Goal: Find contact information: Obtain details needed to contact an individual or organization

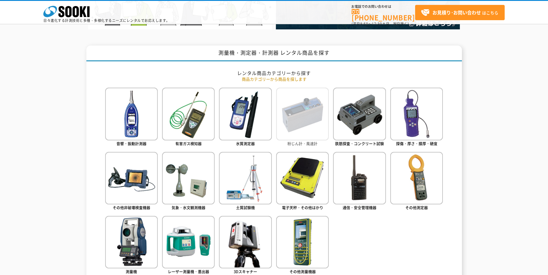
scroll to position [231, 0]
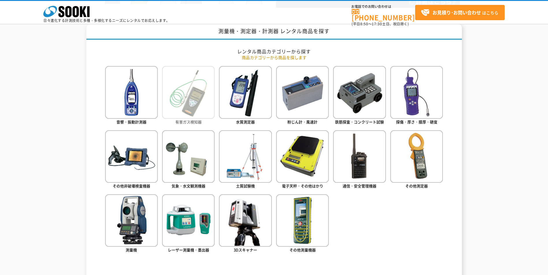
click at [190, 119] on span "有害ガス検知器" at bounding box center [188, 121] width 26 height 5
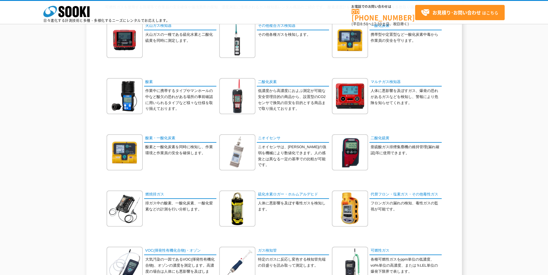
scroll to position [87, 0]
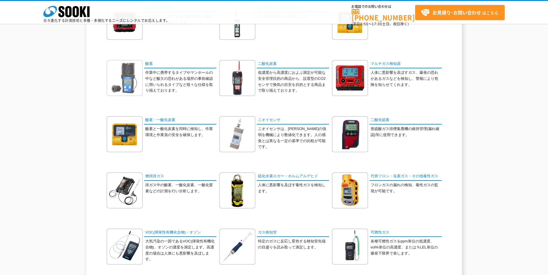
click at [128, 79] on img at bounding box center [125, 78] width 36 height 36
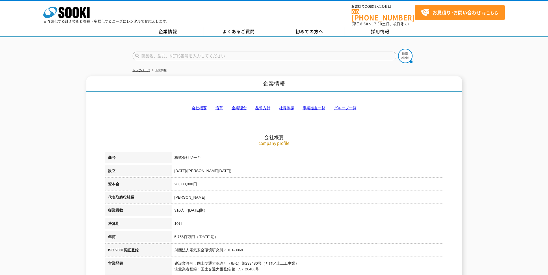
click at [313, 106] on link "事業拠点一覧" at bounding box center [314, 108] width 23 height 4
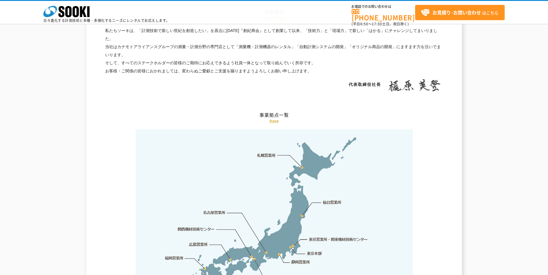
scroll to position [1160, 0]
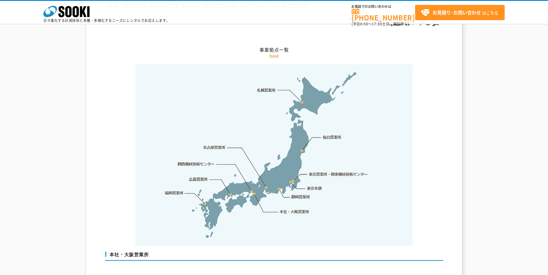
click at [302, 90] on img at bounding box center [273, 155] width 277 height 182
click at [270, 87] on link "札幌営業所" at bounding box center [266, 90] width 19 height 6
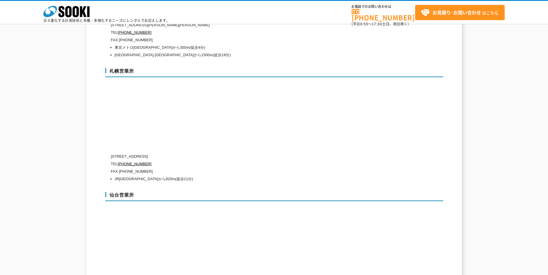
scroll to position [1629, 0]
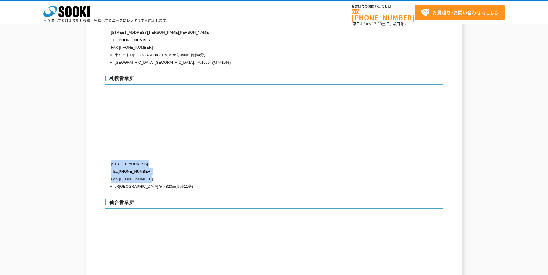
drag, startPoint x: 111, startPoint y: 152, endPoint x: 164, endPoint y: 164, distance: 54.8
click at [164, 164] on div "〒006-0803 北海道札幌市手稲区新発寒三条1-10-8 TEL 0120-856-992 FAX (011)667-4731 JR函館本線 発寒駅から8…" at bounding box center [249, 176] width 277 height 30
drag, startPoint x: 164, startPoint y: 164, endPoint x: 139, endPoint y: 155, distance: 26.4
copy div "〒006-0803 北海道札幌市手稲区新発寒三条1-10-8 TEL 0120-856-992 FAX (011)667-4731"
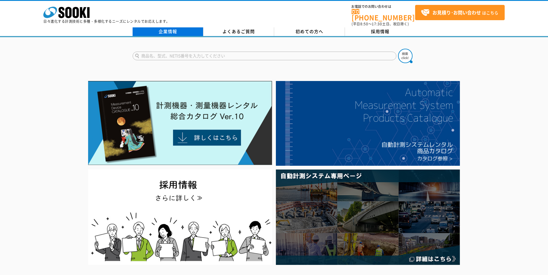
click at [173, 27] on link "企業情報" at bounding box center [168, 31] width 71 height 9
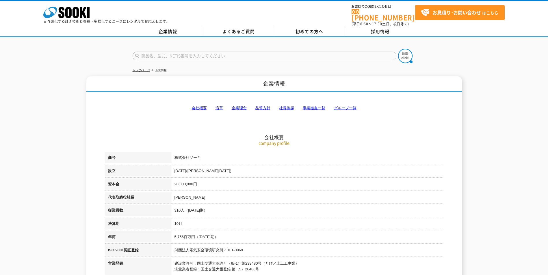
click at [314, 106] on link "事業拠点一覧" at bounding box center [314, 108] width 23 height 4
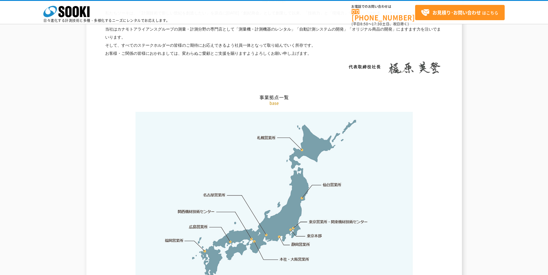
scroll to position [1160, 0]
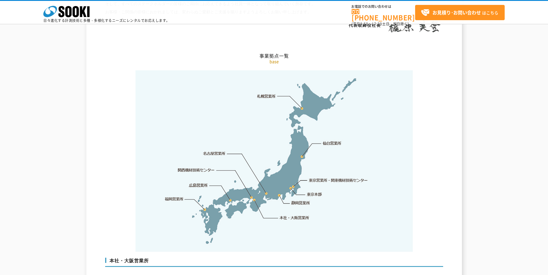
click at [280, 77] on img at bounding box center [273, 161] width 277 height 182
click at [302, 91] on img at bounding box center [273, 161] width 277 height 182
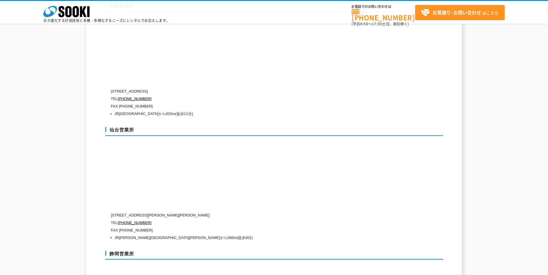
scroll to position [1679, 0]
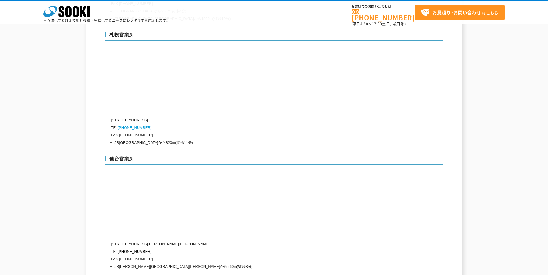
click at [135, 126] on link "[PHONE_NUMBER]" at bounding box center [135, 128] width 34 height 4
click at [359, 204] on div "仙台営業所 [STREET_ADDRESS][PERSON_NAME][PERSON_NAME] [PHONE_NUMBER] FAX [PHONE_NUMB…" at bounding box center [274, 212] width 338 height 124
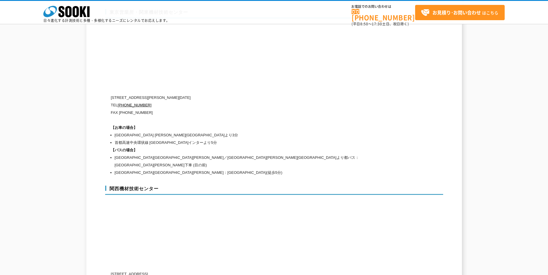
scroll to position [2459, 0]
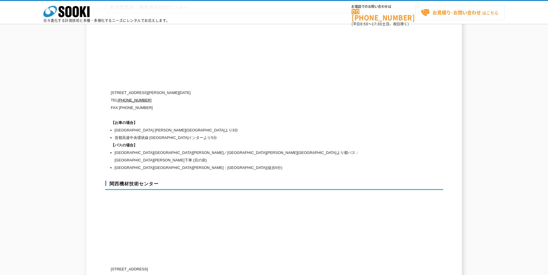
click at [436, 14] on strong "お見積り･お問い合わせ" at bounding box center [456, 12] width 49 height 7
